Goal: Answer question/provide support

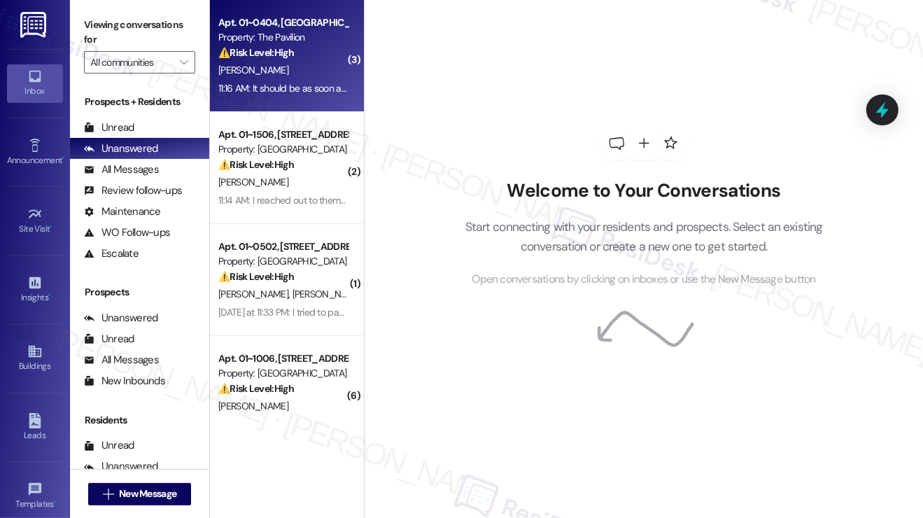
click at [288, 58] on strong "⚠️ Risk Level: High" at bounding box center [256, 52] width 76 height 13
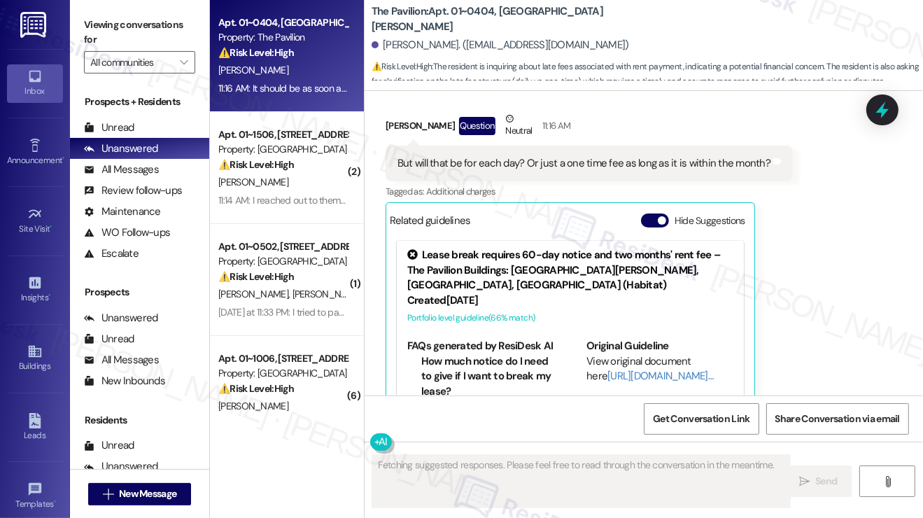
scroll to position [6967, 0]
click at [521, 497] on div "It should be as soon as a week from [DATE]" at bounding box center [491, 504] width 188 height 15
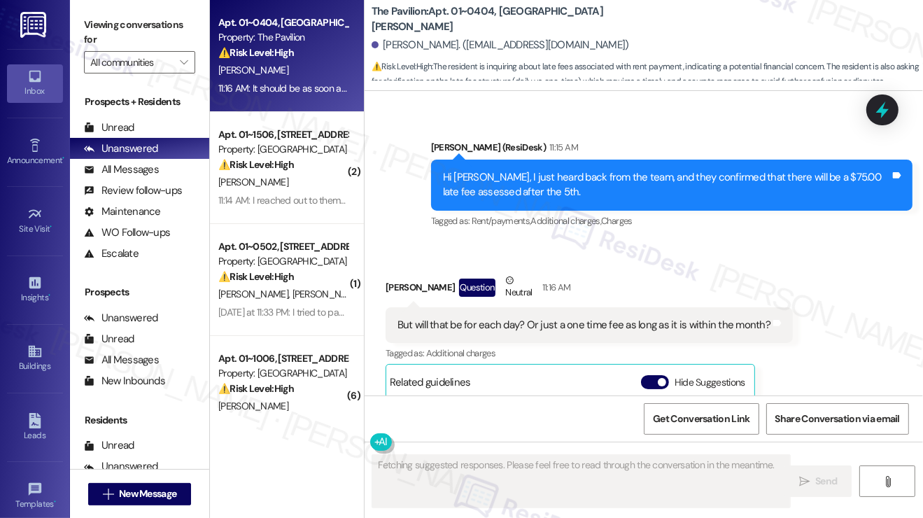
scroll to position [6687, 0]
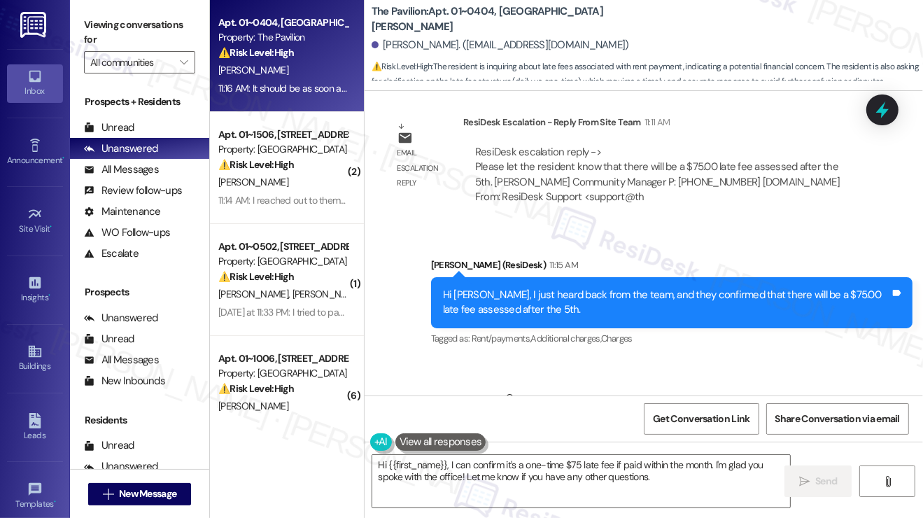
click at [476, 435] on div "But will that be for each day? Or just a one time fee as long as it is within t…" at bounding box center [583, 442] width 373 height 15
click at [453, 435] on div "But will that be for each day? Or just a one time fee as long as it is within t…" at bounding box center [583, 442] width 373 height 15
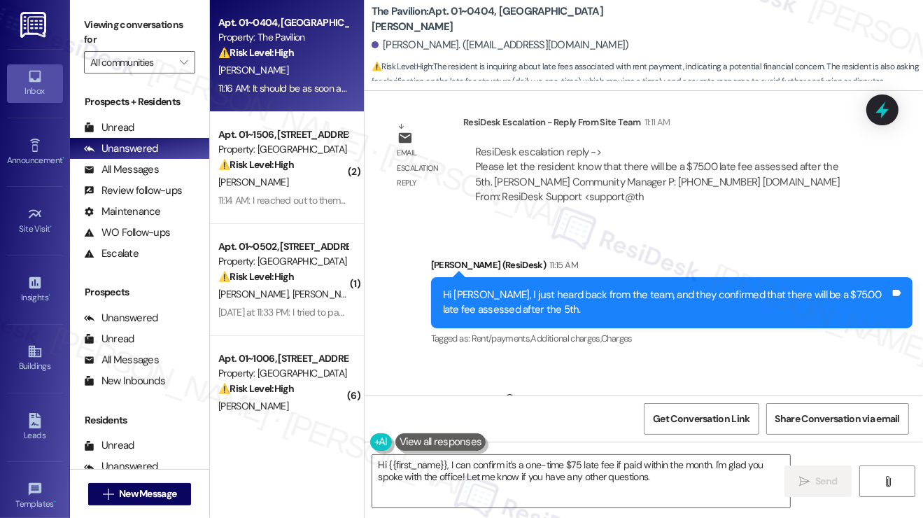
click at [453, 435] on div "But will that be for each day? Or just a one time fee as long as it is within t…" at bounding box center [583, 442] width 373 height 15
click at [574, 435] on div "But will that be for each day? Or just a one time fee as long as it is within t…" at bounding box center [583, 442] width 373 height 15
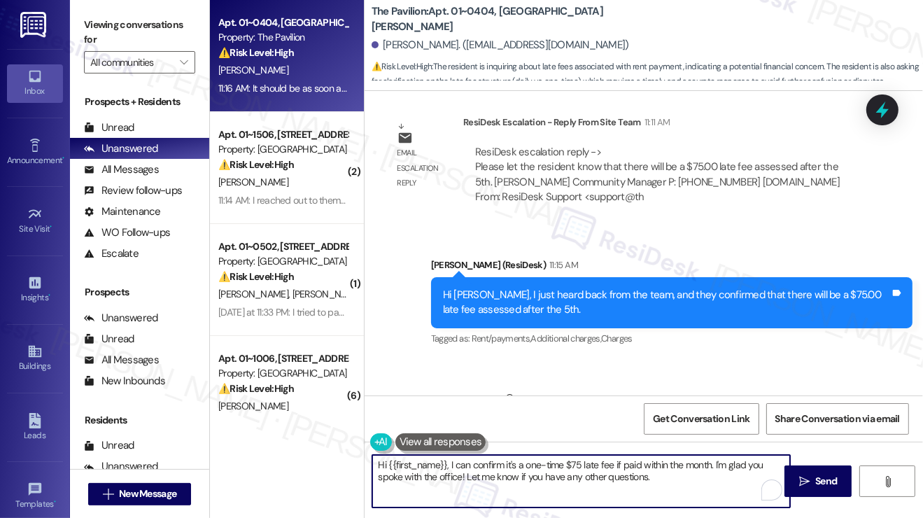
drag, startPoint x: 526, startPoint y: 467, endPoint x: 615, endPoint y: 462, distance: 89.0
click at [612, 462] on textarea "Hi {{first_name}}, I can confirm it's a one-time $75 late fee if paid within th…" at bounding box center [581, 481] width 418 height 52
click at [648, 469] on textarea "Hi {{first_name}}, I can confirm it's a one-time $75 late fee if paid within th…" at bounding box center [581, 481] width 418 height 52
drag, startPoint x: 702, startPoint y: 479, endPoint x: 411, endPoint y: 453, distance: 292.2
click at [411, 453] on div "Hi {{first_name}}, I can confirm it's a one-time $75 late fee if paid within th…" at bounding box center [644, 494] width 558 height 105
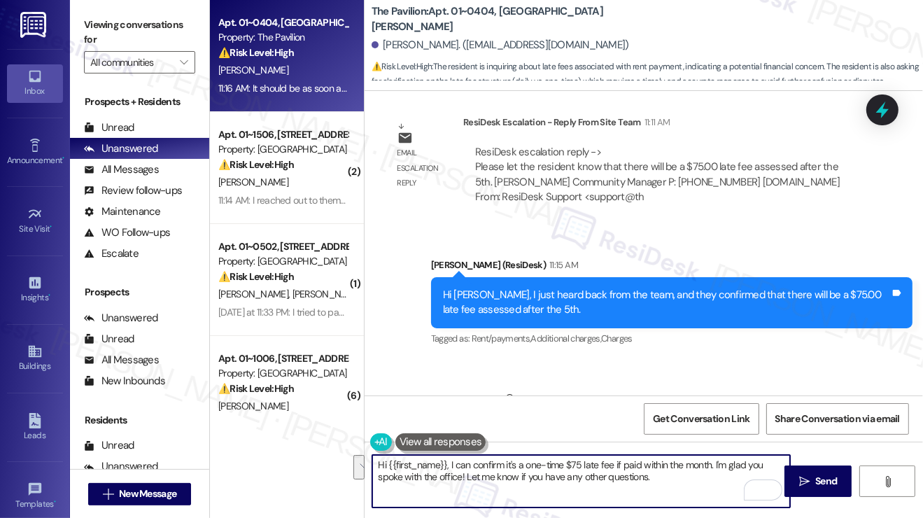
scroll to position [6967, 0]
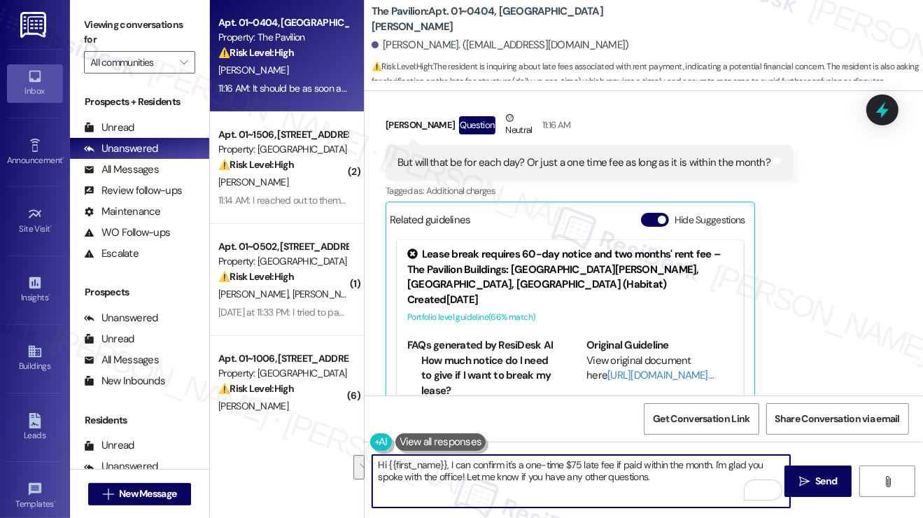
click at [468, 483] on textarea "Hi {{first_name}}, I can confirm it's a one-time $75 late fee if paid within th…" at bounding box center [581, 481] width 418 height 52
drag, startPoint x: 451, startPoint y: 464, endPoint x: 328, endPoint y: 460, distance: 122.5
click at [328, 460] on div "Apt. 01~0404, [GEOGRAPHIC_DATA][PERSON_NAME] Property: The Pavilion ⚠️ Risk Lev…" at bounding box center [566, 259] width 713 height 518
click at [521, 462] on textarea "I can confirm it's a one-time $75 late fee if paid within the month. I'm glad y…" at bounding box center [581, 481] width 418 height 52
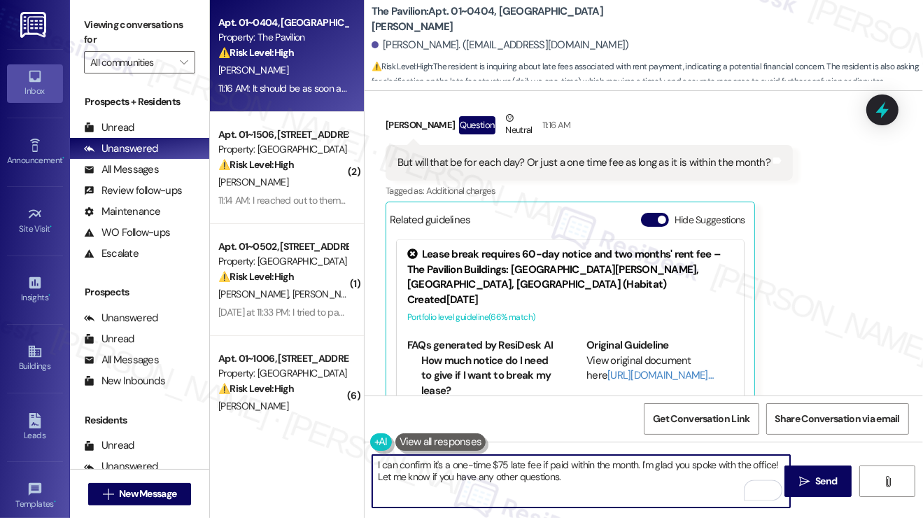
click at [521, 462] on textarea "I can confirm it's a one-time $75 late fee if paid within the month. I'm glad y…" at bounding box center [581, 481] width 418 height 52
click at [619, 472] on textarea "I can confirm it's a one-time $75 late fee if paid within the month. I'm glad y…" at bounding box center [581, 481] width 418 height 52
type textarea "I can confirm it's a one-time $75 late fee if paid within the month. I'm glad y…"
click at [529, 497] on div "It should be as soon as a week from [DATE]" at bounding box center [491, 504] width 188 height 15
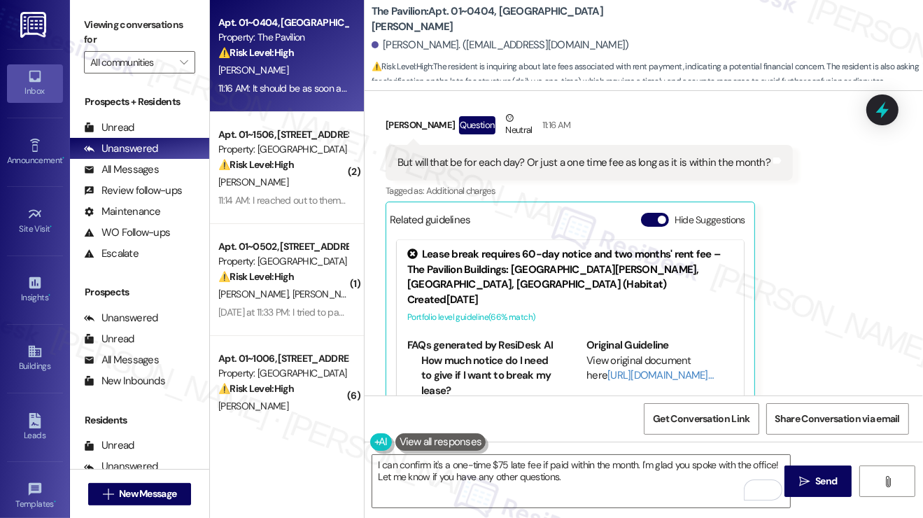
click at [529, 497] on div "It should be as soon as a week from [DATE]" at bounding box center [491, 504] width 188 height 15
click at [596, 472] on textarea "I can confirm it's a one-time $75 late fee if paid within the month. I'm glad y…" at bounding box center [581, 481] width 418 height 52
click at [523, 497] on div "It should be as soon as a week from [DATE]" at bounding box center [491, 504] width 188 height 15
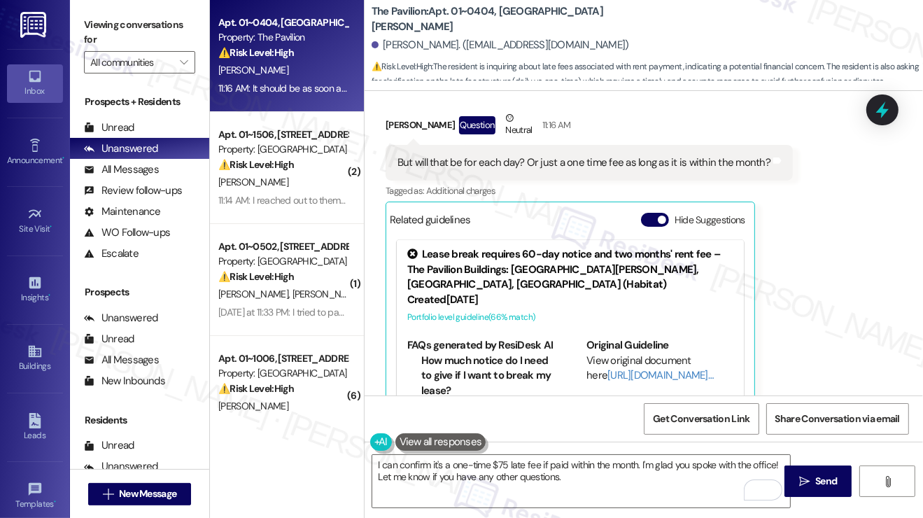
click at [523, 497] on div "It should be as soon as a week from [DATE]" at bounding box center [491, 504] width 188 height 15
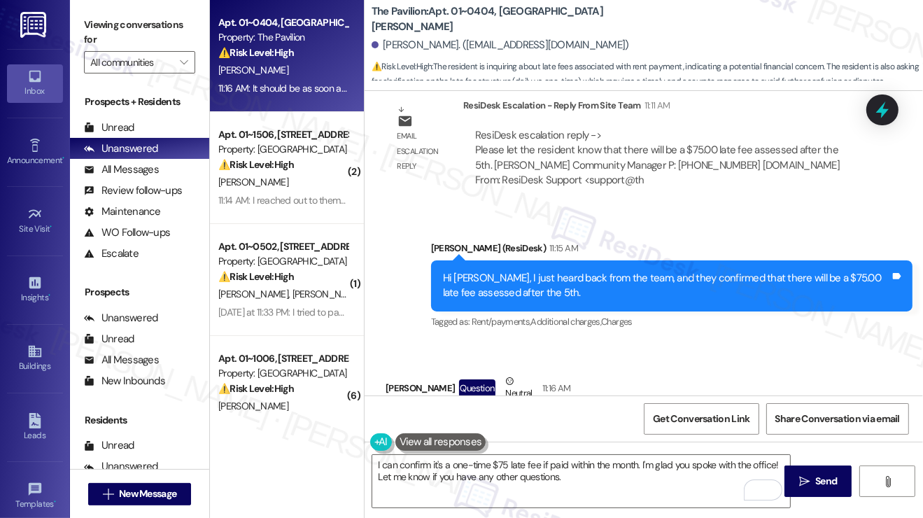
scroll to position [6687, 0]
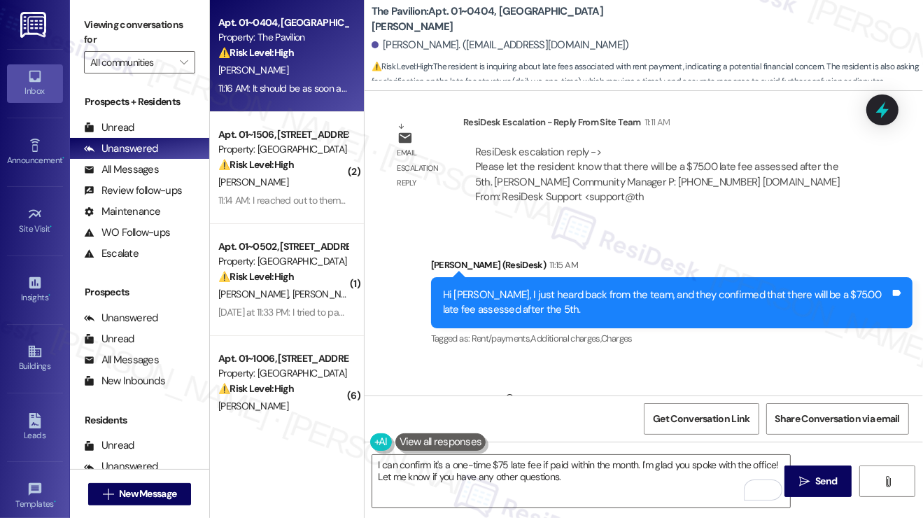
click at [546, 435] on div "But will that be for each day? Or just a one time fee as long as it is within t…" at bounding box center [583, 442] width 373 height 15
copy div "But will that be for each day? Or just a one time fee as long as it is within t…"
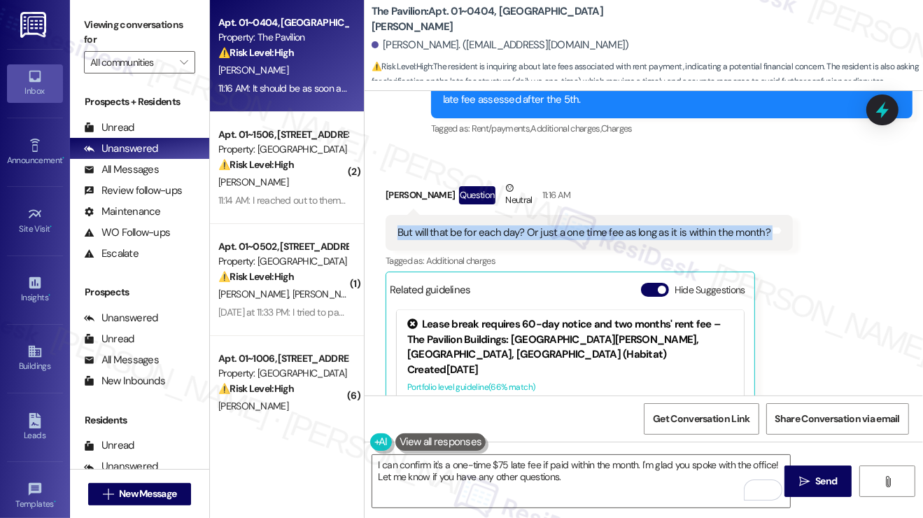
scroll to position [6967, 0]
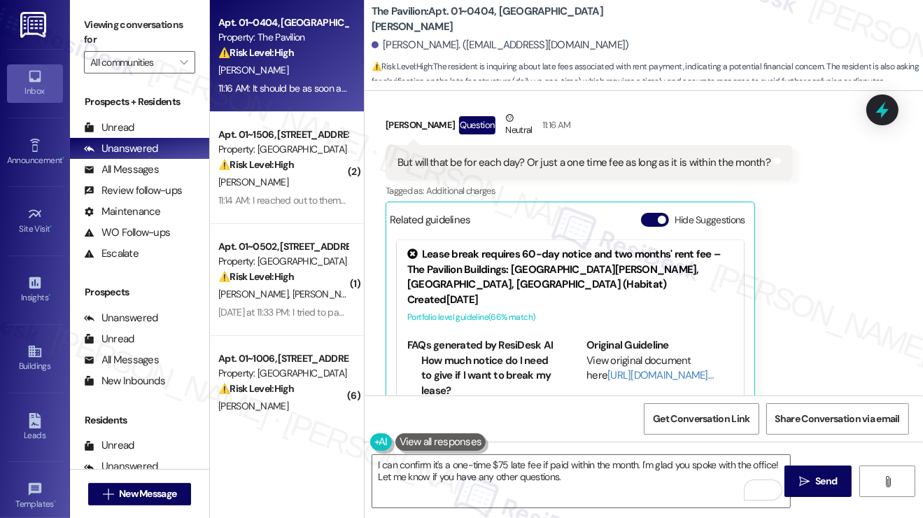
click at [560, 497] on div "It should be as soon as a week from [DATE]" at bounding box center [491, 504] width 188 height 15
copy div "It should be as soon as a week from [DATE] Tags and notes"
